Goal: Ask a question

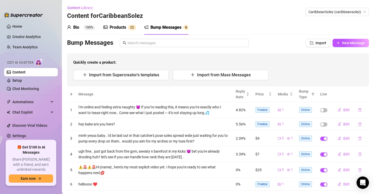
scroll to position [12, 0]
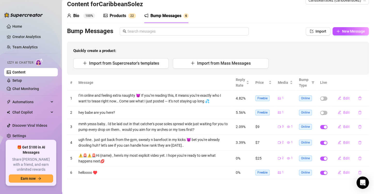
click at [124, 15] on div "Products" at bounding box center [118, 16] width 17 height 6
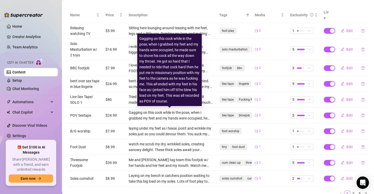
scroll to position [121, 0]
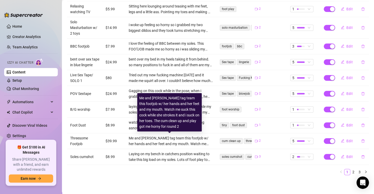
click at [203, 144] on div "Me and [PERSON_NAME] tag team this footjob w/ her hands and her feet and my mou…" at bounding box center [171, 140] width 84 height 11
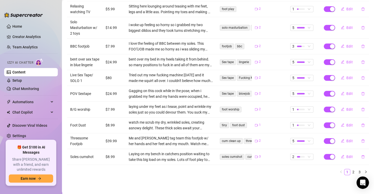
scroll to position [0, 0]
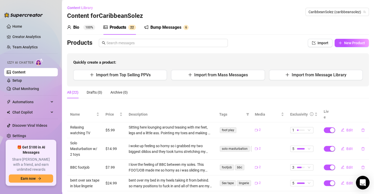
click at [364, 183] on icon "Open Intercom Messenger" at bounding box center [362, 182] width 7 height 7
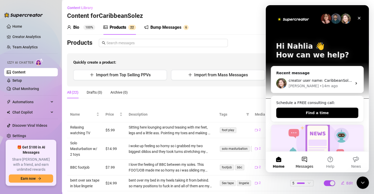
click at [307, 160] on button "Messages" at bounding box center [305, 161] width 26 height 21
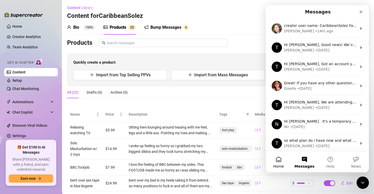
click at [278, 158] on button "Home" at bounding box center [279, 161] width 26 height 21
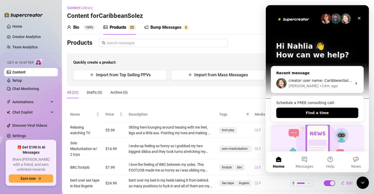
click at [334, 80] on span "creator user name: CaribbeanSolez Fans ID: @u423906030 (WoodyWain) Date of Mess…" at bounding box center [378, 80] width 178 height 4
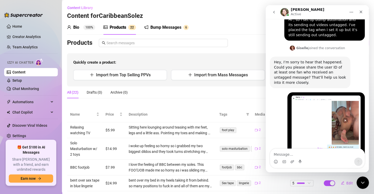
scroll to position [274, 0]
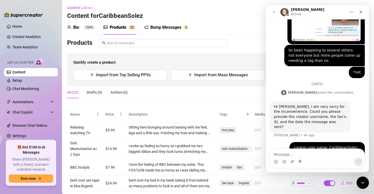
click at [292, 154] on textarea "Message…" at bounding box center [317, 152] width 94 height 9
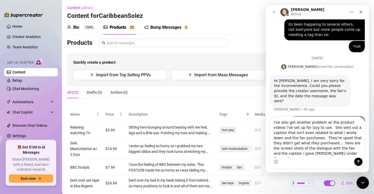
scroll to position [305, 0]
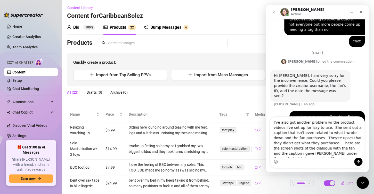
type textarea "I've also got another problem w/ the product videos i've set up for Izzy to use…"
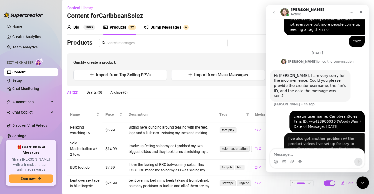
scroll to position [326, 0]
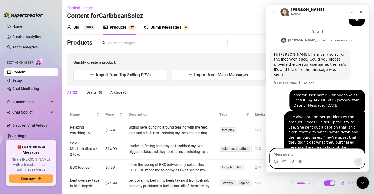
click at [292, 161] on icon "Upload attachment" at bounding box center [292, 161] width 4 height 4
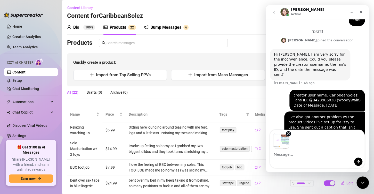
scroll to position [345, 0]
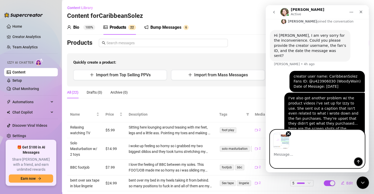
click at [357, 160] on icon "Send a message…" at bounding box center [358, 161] width 4 height 4
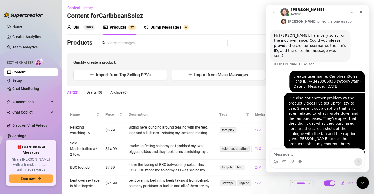
scroll to position [379, 0]
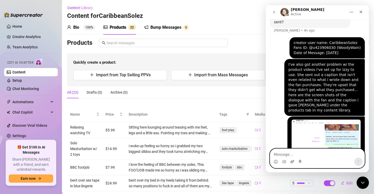
click at [291, 160] on icon "Upload attachment" at bounding box center [293, 161] width 4 height 3
click at [282, 151] on textarea "Message…" at bounding box center [317, 152] width 94 height 9
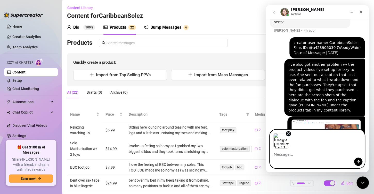
scroll to position [397, 0]
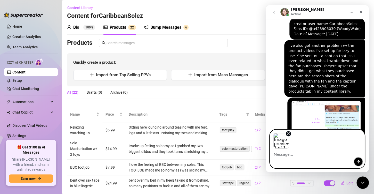
click at [358, 162] on icon "Send a message…" at bounding box center [358, 161] width 4 height 4
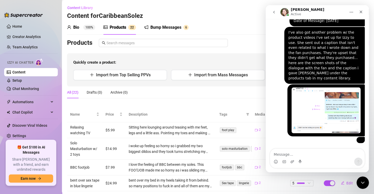
scroll to position [427, 0]
